Goal: Information Seeking & Learning: Learn about a topic

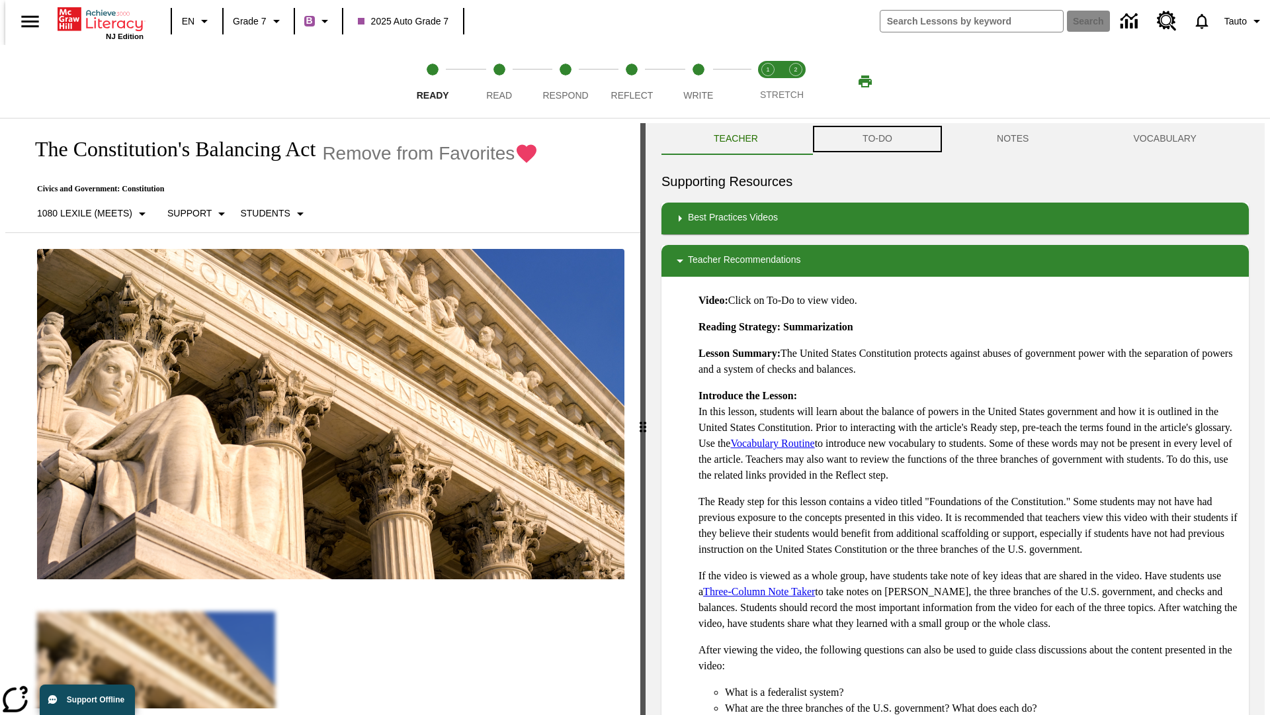
click at [877, 139] on button "TO-DO" at bounding box center [878, 139] width 134 height 32
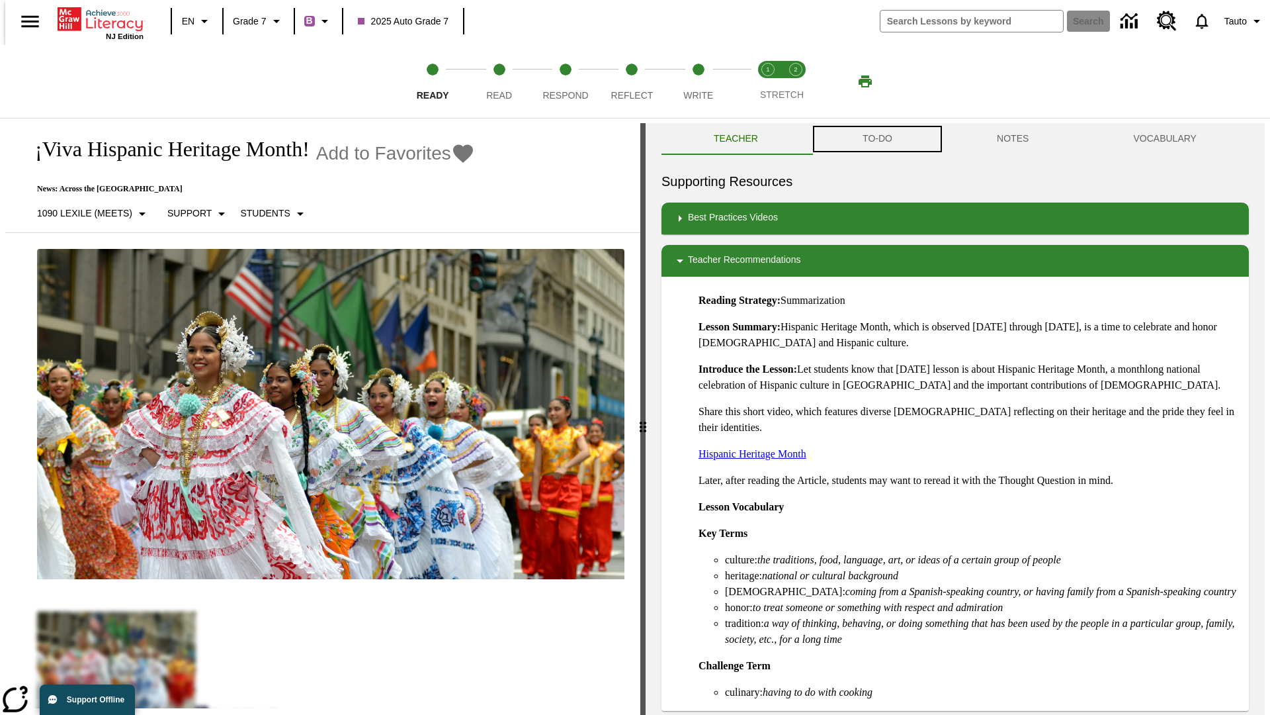
click at [877, 139] on button "TO-DO" at bounding box center [878, 139] width 134 height 32
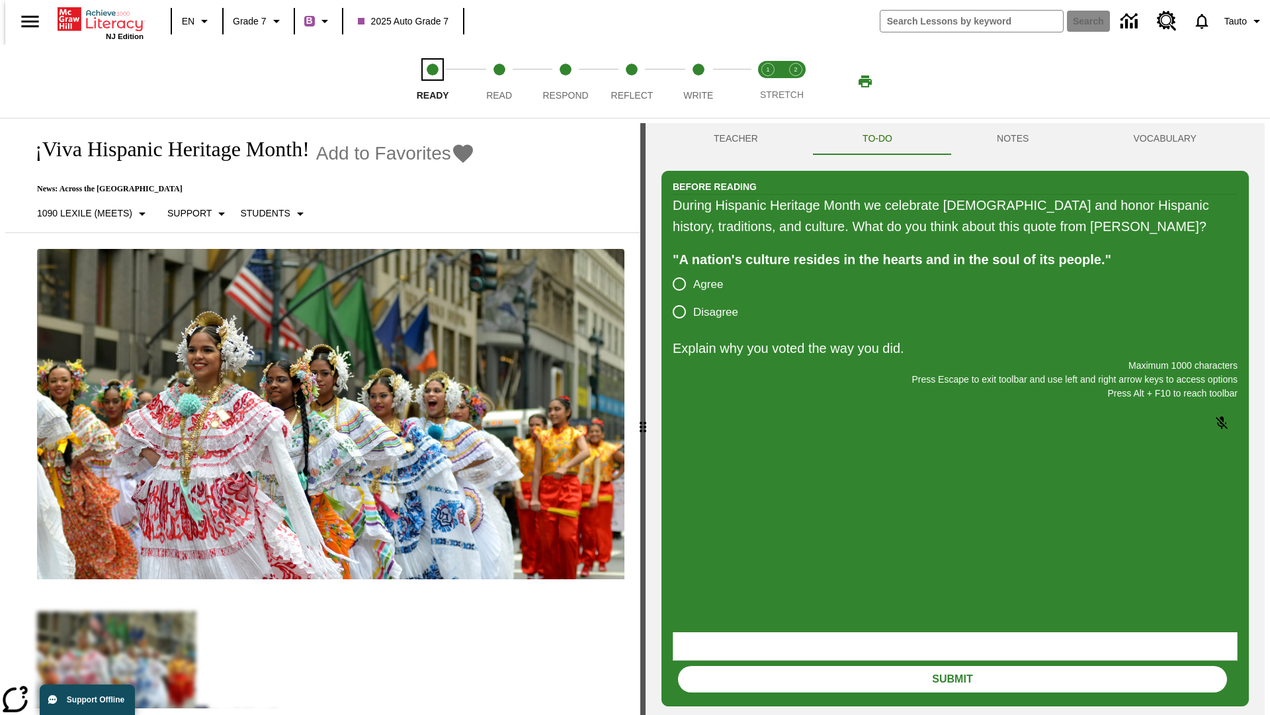
click at [433, 81] on span "Ready" at bounding box center [433, 90] width 32 height 24
click at [499, 81] on span "Read" at bounding box center [499, 90] width 26 height 24
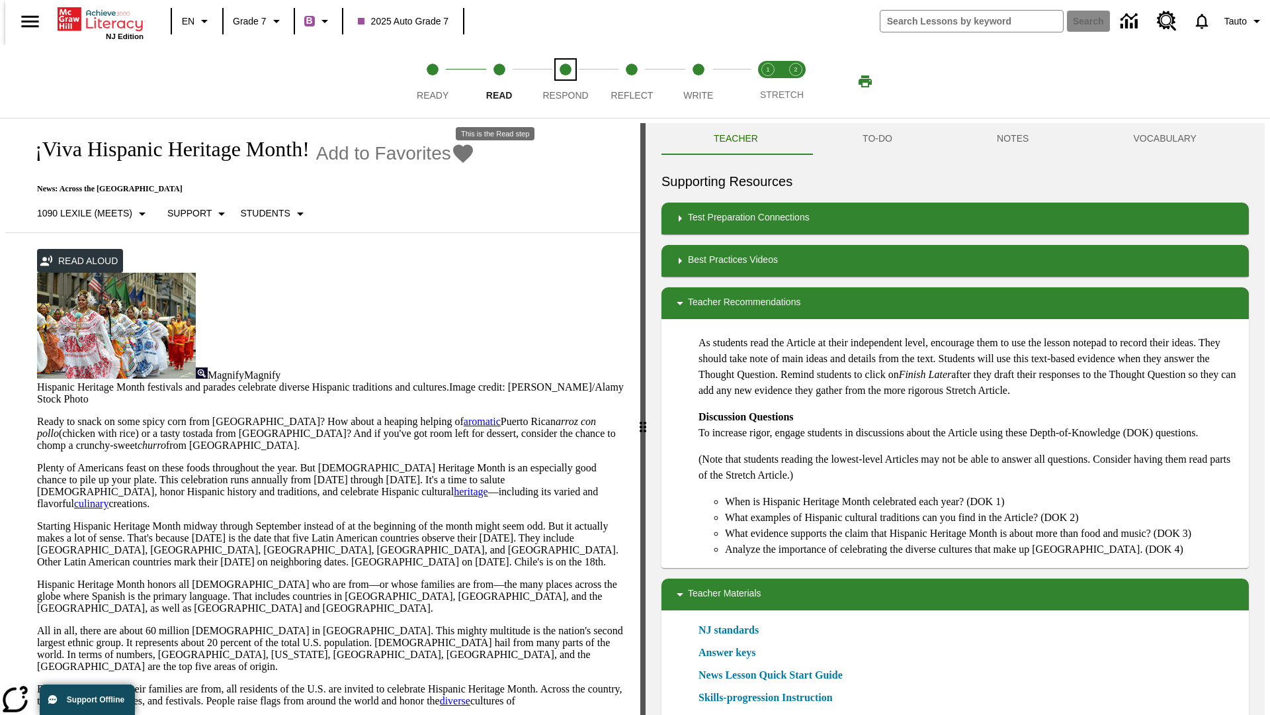
click at [566, 81] on span "Respond" at bounding box center [566, 90] width 46 height 24
